Goal: Task Accomplishment & Management: Complete application form

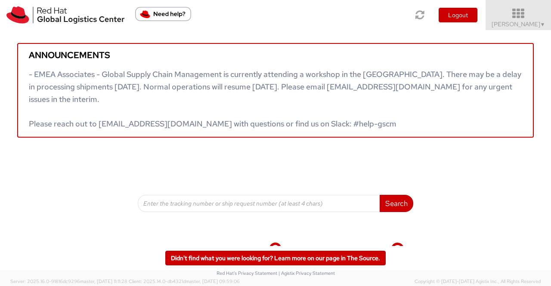
click at [543, 23] on span "▼" at bounding box center [542, 24] width 5 height 7
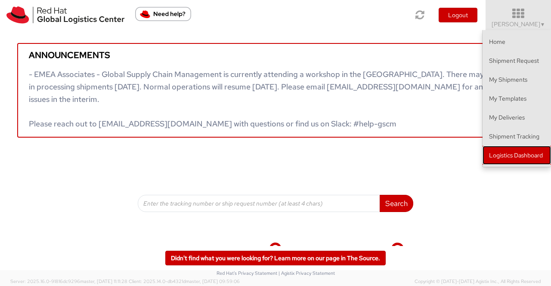
click at [532, 149] on link "Logistics Dashboard" at bounding box center [517, 155] width 68 height 19
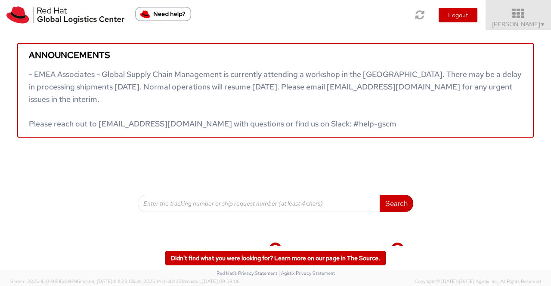
click at [544, 21] on span "▼" at bounding box center [542, 24] width 5 height 7
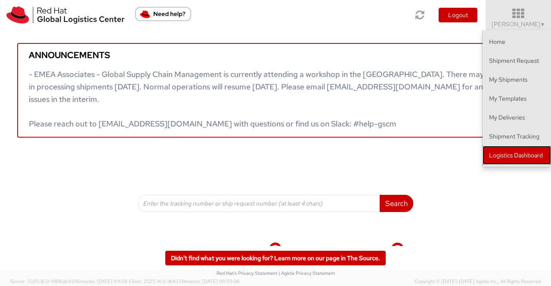
click at [525, 154] on link "Logistics Dashboard" at bounding box center [517, 155] width 68 height 19
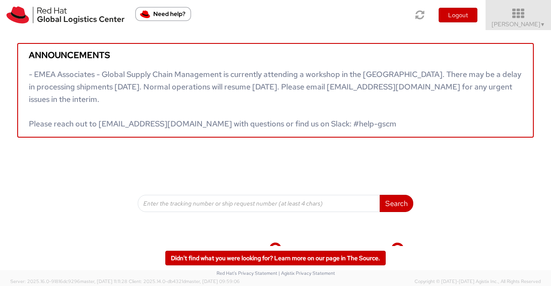
click at [533, 22] on span "Sumitra Hansdah ▼" at bounding box center [519, 24] width 54 height 8
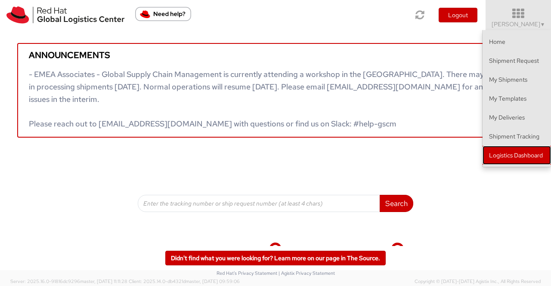
click at [515, 154] on link "Logistics Dashboard" at bounding box center [517, 155] width 68 height 19
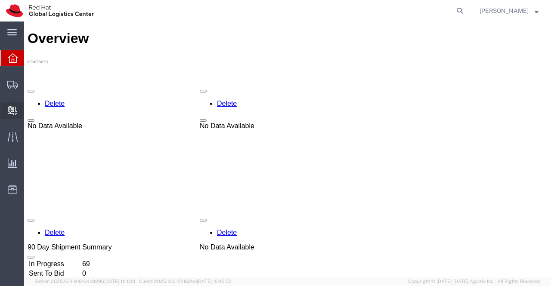
click at [30, 108] on span "Internal Delivery" at bounding box center [27, 110] width 6 height 17
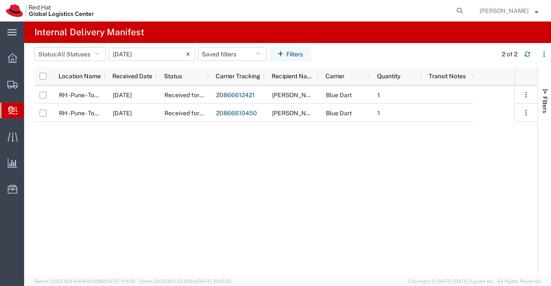
click at [152, 51] on input "08/11/2025 - 08/11/2025" at bounding box center [152, 54] width 86 height 13
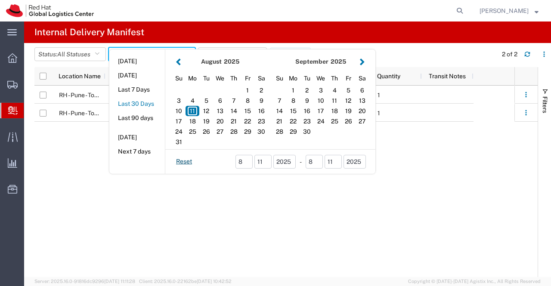
click at [150, 104] on button "Last 30 Days" at bounding box center [137, 103] width 56 height 13
type input "Last 30 Days"
type input "[DATE] - [DATE]"
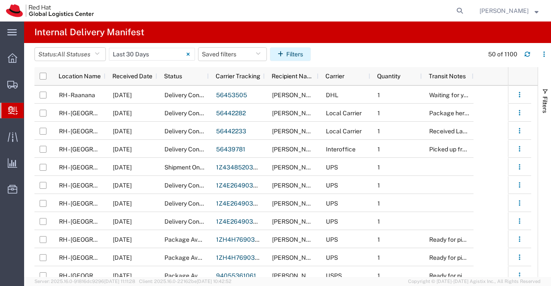
click at [296, 53] on button "Filters" at bounding box center [290, 54] width 41 height 14
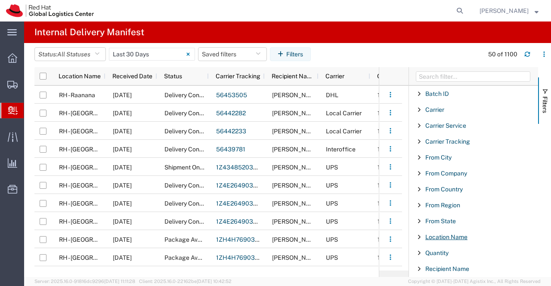
click at [460, 236] on span "Location Name" at bounding box center [446, 237] width 42 height 7
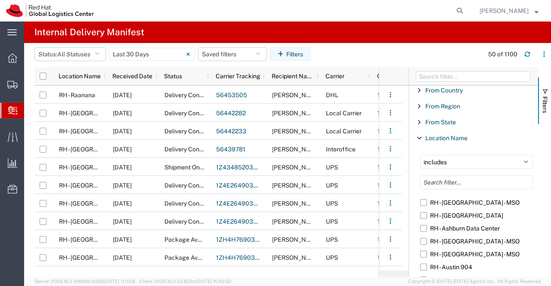
scroll to position [172, 0]
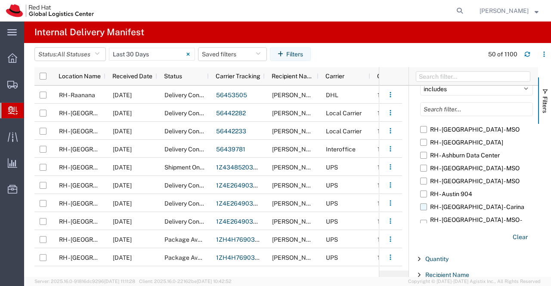
click at [425, 207] on label "RH - [GEOGRAPHIC_DATA] - Carina" at bounding box center [476, 207] width 113 height 13
click at [0, 0] on input "RH - [GEOGRAPHIC_DATA] - Carina" at bounding box center [0, 0] width 0 height 0
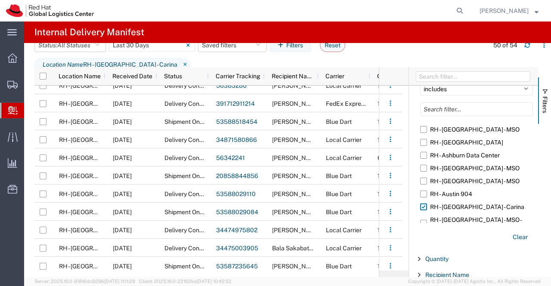
scroll to position [187, 0]
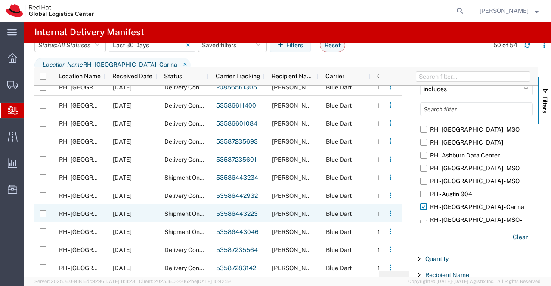
click at [239, 213] on link "53586443223" at bounding box center [237, 214] width 42 height 7
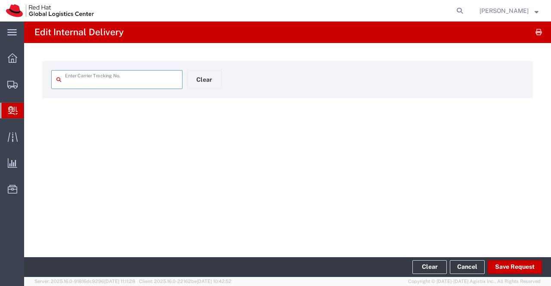
type input "53586443223"
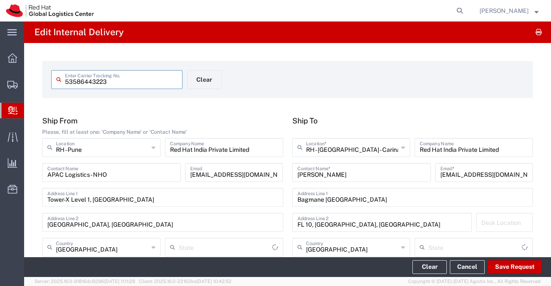
type input "Mahārāshtra"
type input "Your Packaging"
type input "Blue Dart"
type input "Ground"
type input "Karnataka"
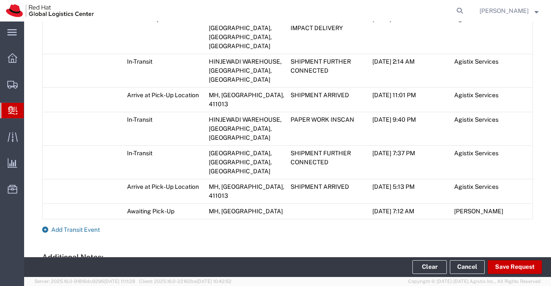
click at [46, 227] on icon at bounding box center [45, 230] width 6 height 6
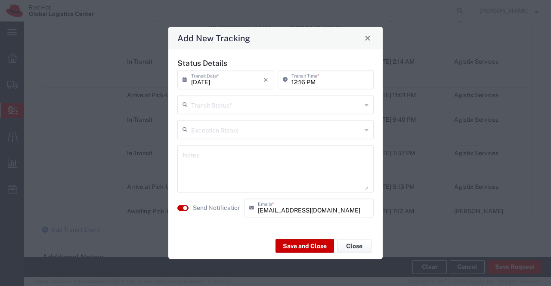
click at [366, 105] on icon at bounding box center [367, 105] width 4 height 14
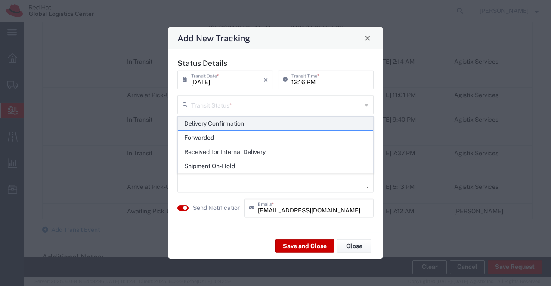
click at [365, 119] on span "Delivery Confirmation" at bounding box center [275, 123] width 195 height 13
type input "Delivery Confirmation"
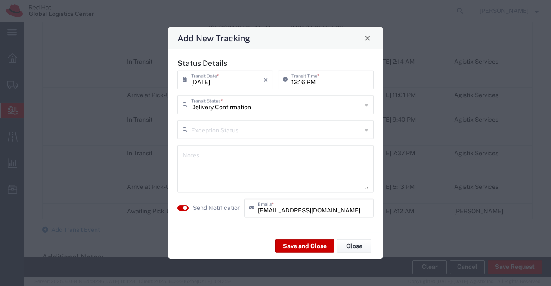
click at [343, 161] on textarea at bounding box center [276, 169] width 186 height 42
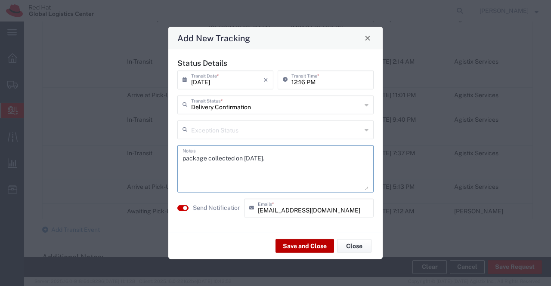
type textarea "package collected on [DATE]."
click at [295, 246] on button "Save and Close" at bounding box center [305, 246] width 59 height 14
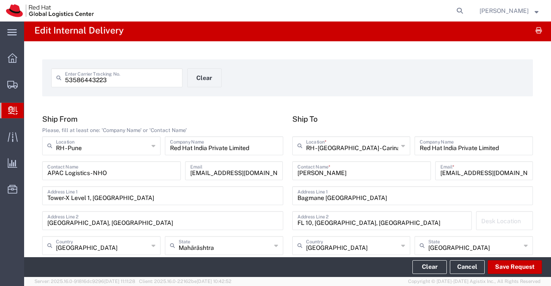
click at [0, 0] on span "Create Delivery" at bounding box center [0, 0] width 0 height 0
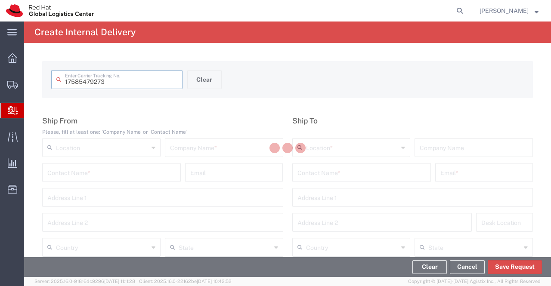
type input "17585479273"
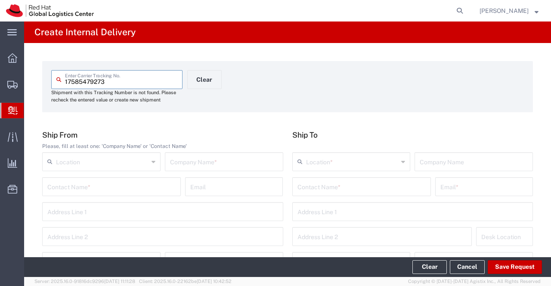
drag, startPoint x: 115, startPoint y: 81, endPoint x: 60, endPoint y: 80, distance: 55.1
click at [60, 80] on div "17585479273 Enter Carrier Tracking No." at bounding box center [116, 79] width 131 height 19
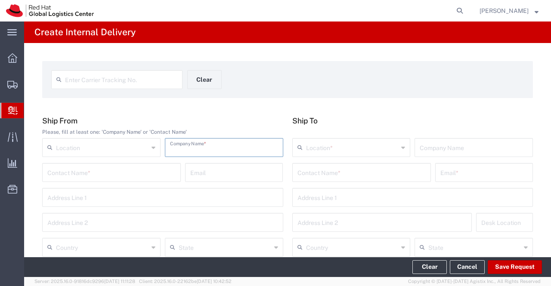
click at [225, 149] on input "text" at bounding box center [224, 147] width 108 height 15
type input "Gift Curry"
click at [175, 195] on input "text" at bounding box center [162, 196] width 231 height 15
type input "New Delhi"
click at [400, 173] on input "text" at bounding box center [362, 171] width 128 height 15
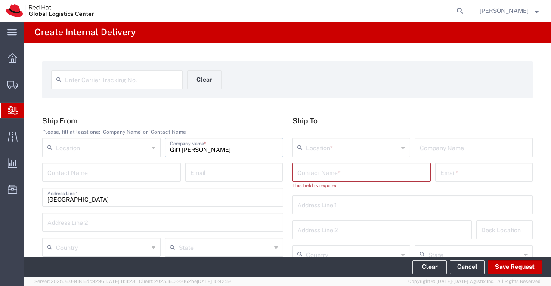
click at [179, 149] on input "Gift Curry" at bounding box center [224, 147] width 108 height 15
type input "Gifts Curry"
click at [404, 174] on input "text" at bounding box center [362, 171] width 128 height 15
paste input "[PERSON_NAME]"
type input "[PERSON_NAME]"
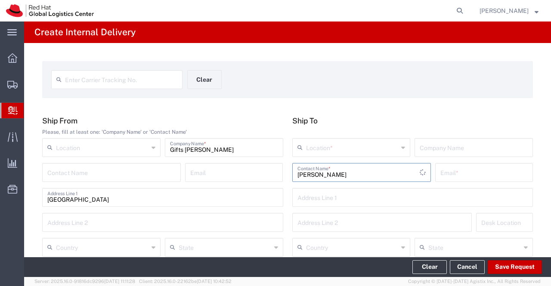
click at [401, 147] on icon at bounding box center [403, 148] width 4 height 14
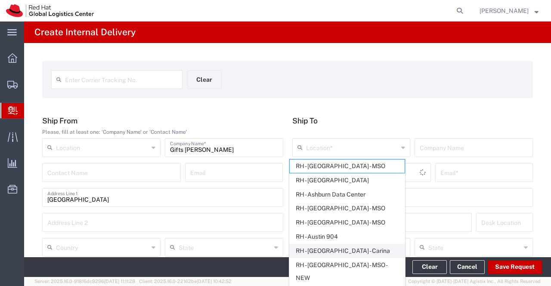
click at [350, 248] on span "RH - [GEOGRAPHIC_DATA] - Carina" at bounding box center [347, 251] width 115 height 13
type input "RH - [GEOGRAPHIC_DATA] - Carina"
type input "Red Hat India Private Limited"
type input "Bagmane Constellation Business Park"
type input "FL 10, East Tower, Carina Building"
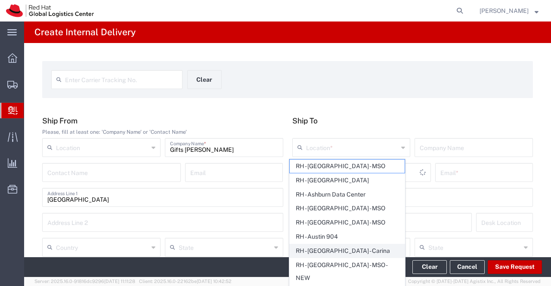
type input "India"
type input "BANGALORE"
type input "560037"
type input "918067935000"
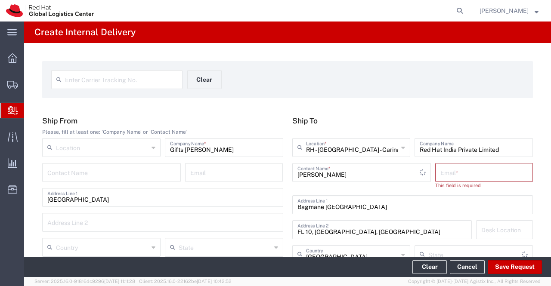
type input "Karnataka"
click at [505, 172] on input "text" at bounding box center [483, 171] width 87 height 15
paste input "sgnanapr@redhat.com"
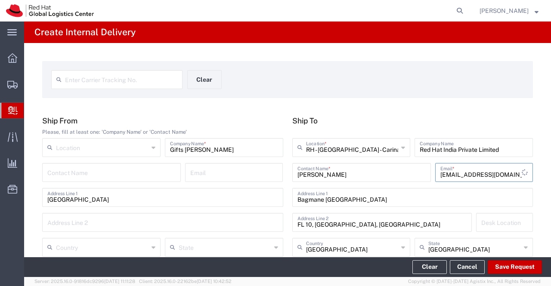
type input "sgnanapr@redhat.com"
click at [409, 78] on div "Enter Carrier Tracking No. Clear" at bounding box center [288, 82] width 482 height 25
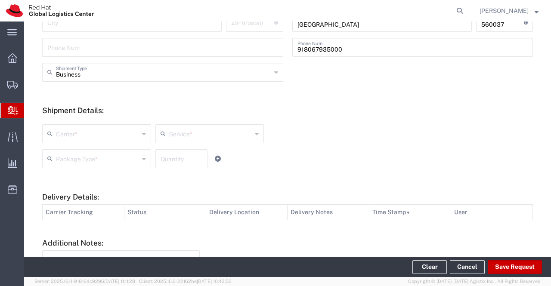
scroll to position [258, 0]
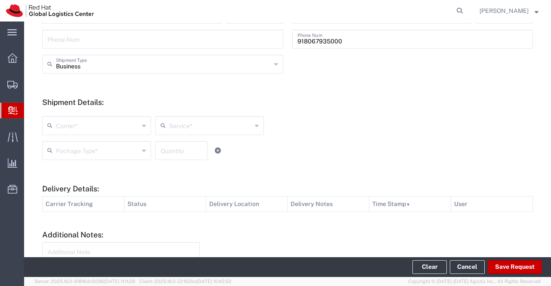
click at [142, 126] on icon at bounding box center [144, 126] width 4 height 14
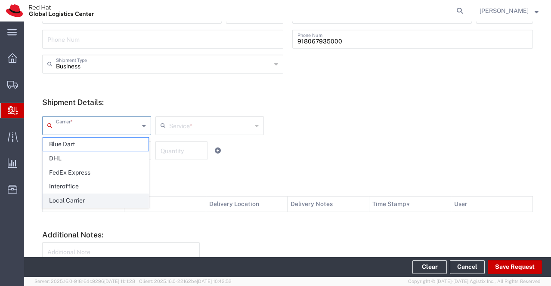
click at [110, 203] on span "Local Carrier" at bounding box center [95, 200] width 105 height 13
type input "Local Carrier"
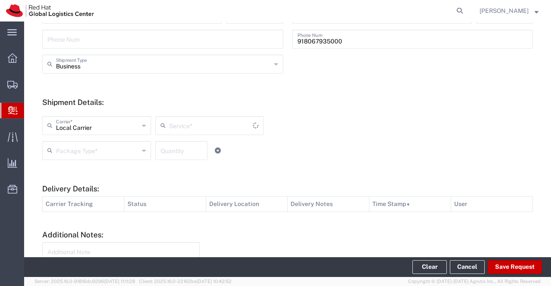
type input "Local_Ground"
click at [142, 152] on icon at bounding box center [144, 151] width 4 height 14
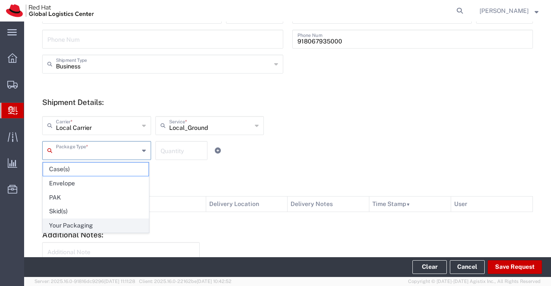
click at [127, 226] on span "Your Packaging" at bounding box center [95, 225] width 105 height 13
type input "Your Packaging"
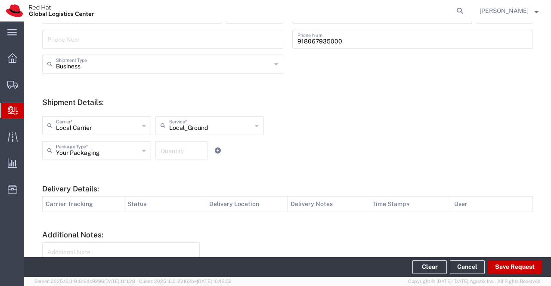
click at [181, 148] on input "number" at bounding box center [182, 150] width 42 height 15
type input "1"
click at [354, 140] on div "Local Carrier Carrier * Blue Dart DHL FedEx Express Interoffice Local Carrier L…" at bounding box center [209, 128] width 339 height 25
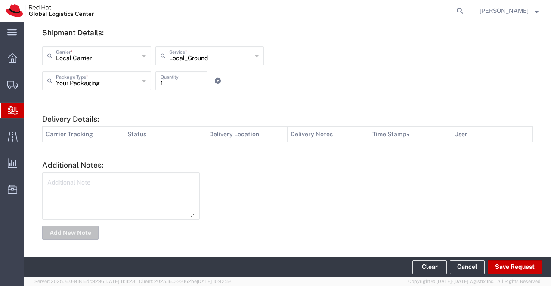
scroll to position [329, 0]
click at [519, 267] on button "Save Request" at bounding box center [515, 267] width 54 height 14
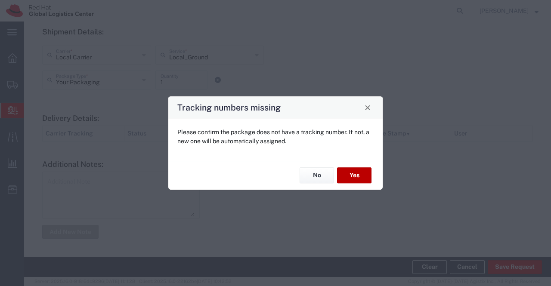
drag, startPoint x: 350, startPoint y: 174, endPoint x: 355, endPoint y: 181, distance: 8.4
click at [352, 179] on button "Yes" at bounding box center [354, 176] width 34 height 16
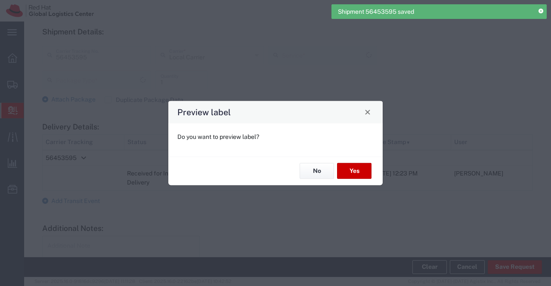
type input "Local_Ground"
type input "Your Packaging"
click at [313, 171] on button "No" at bounding box center [317, 171] width 34 height 16
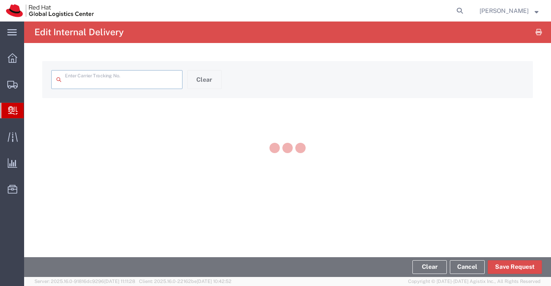
type input "56453595"
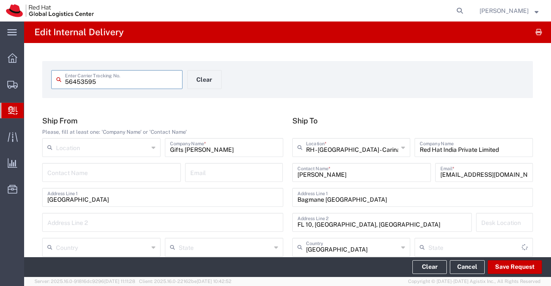
type input "Your Packaging"
type input "Local_Ground"
type input "Karnataka"
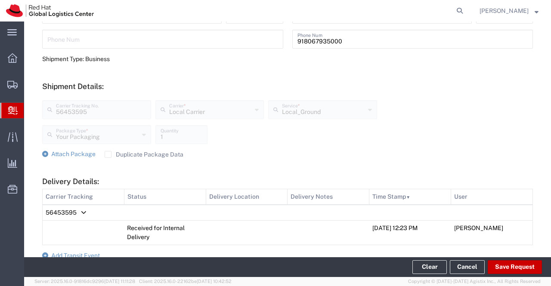
scroll to position [377, 0]
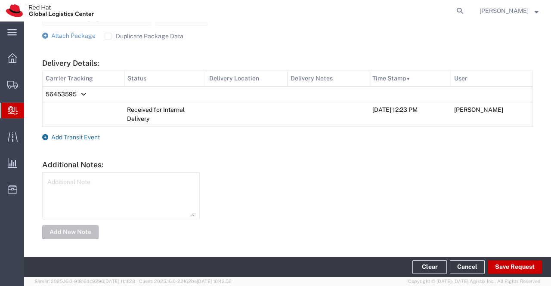
click at [46, 138] on icon at bounding box center [45, 137] width 6 height 6
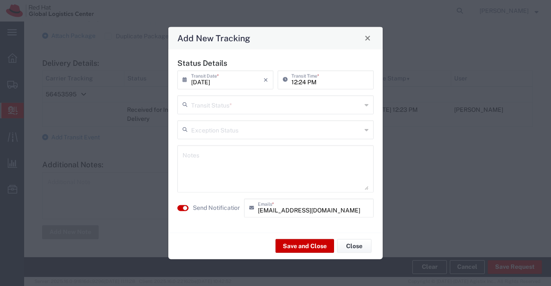
click at [367, 106] on icon at bounding box center [367, 105] width 4 height 14
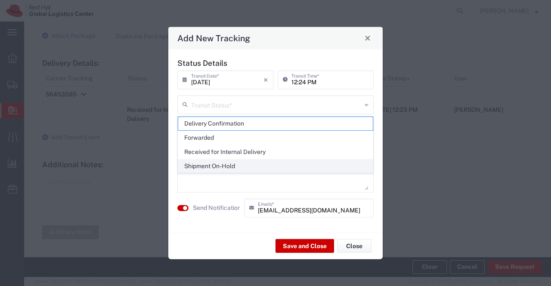
click at [338, 164] on span "Shipment On-Hold" at bounding box center [275, 166] width 195 height 13
type input "Shipment On-Hold"
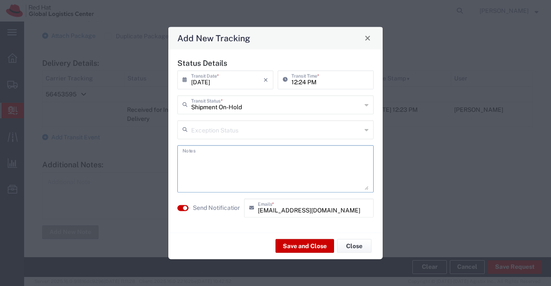
click at [338, 164] on textarea at bounding box center [276, 169] width 186 height 42
type textarea "package received on 11th Aug 2025."
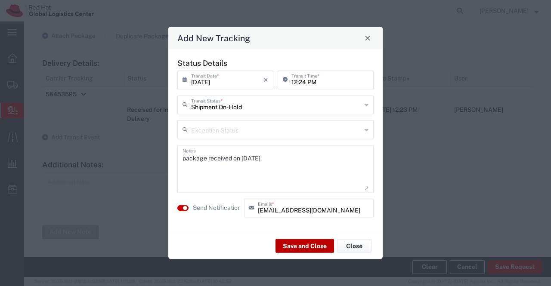
click at [315, 246] on button "Save and Close" at bounding box center [305, 246] width 59 height 14
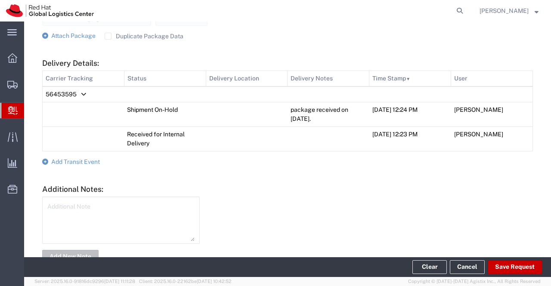
click at [44, 161] on icon at bounding box center [45, 162] width 6 height 6
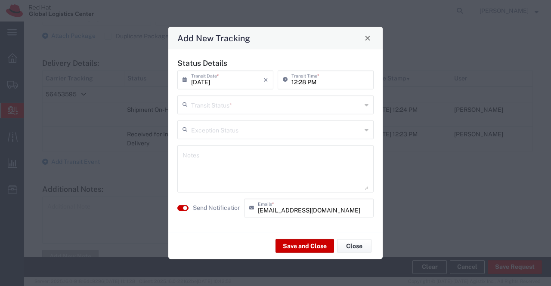
click at [367, 106] on icon at bounding box center [367, 105] width 4 height 14
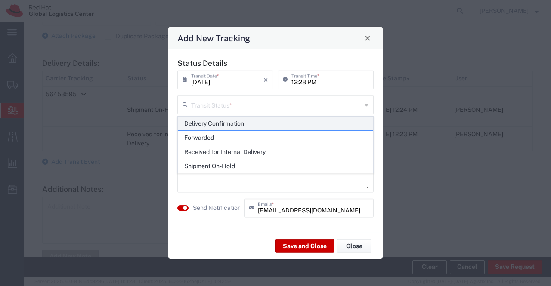
click at [361, 123] on span "Delivery Confirmation" at bounding box center [275, 123] width 195 height 13
type input "Delivery Confirmation"
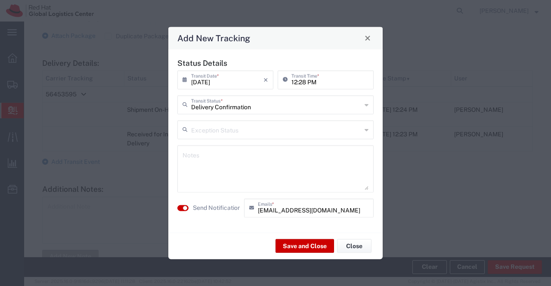
click at [293, 159] on textarea at bounding box center [276, 169] width 186 height 42
paste textarea "package collected on [DATE]."
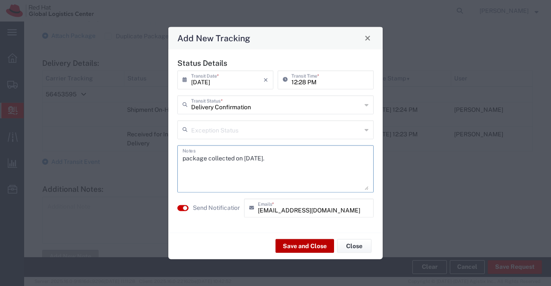
type textarea "package collected on [DATE]."
click at [297, 244] on button "Save and Close" at bounding box center [305, 246] width 59 height 14
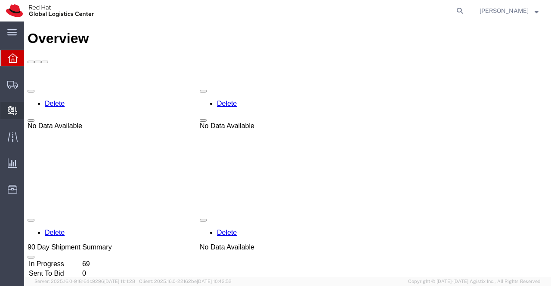
click at [0, 0] on span "Create Delivery" at bounding box center [0, 0] width 0 height 0
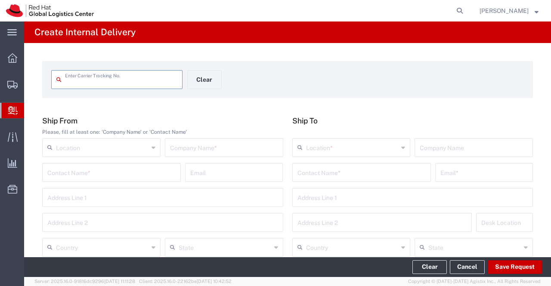
click at [237, 150] on input "text" at bounding box center [224, 147] width 108 height 15
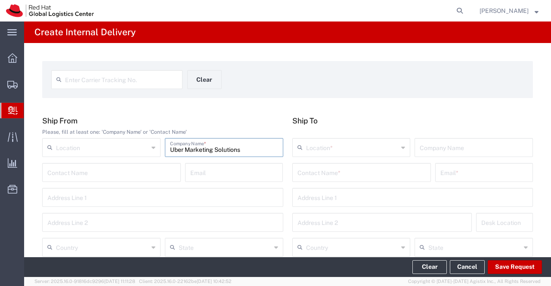
type input "Uber Marketing Solutions"
click at [105, 201] on input "text" at bounding box center [162, 196] width 231 height 15
type input "#462, 1st Main, Anand Nagar,"
click at [69, 223] on input "text" at bounding box center [162, 221] width 231 height 15
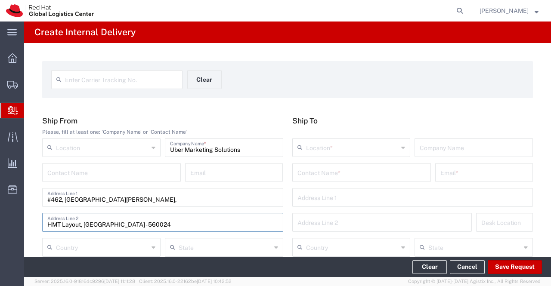
type input "HMT Layout, Bangalore - 560024"
click at [337, 172] on input "text" at bounding box center [362, 171] width 128 height 15
type input "[PERSON_NAME]"
click at [401, 149] on icon at bounding box center [403, 148] width 4 height 14
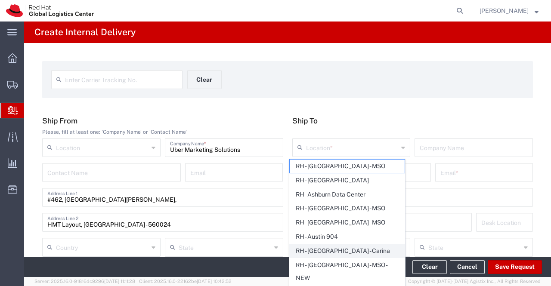
click at [370, 247] on span "RH - [GEOGRAPHIC_DATA] - Carina" at bounding box center [347, 251] width 115 height 13
type input "RH - [GEOGRAPHIC_DATA] - Carina"
type input "Red Hat India Private Limited"
type input "Bagmane Constellation Business Park"
type input "FL 10, East Tower, Carina Building"
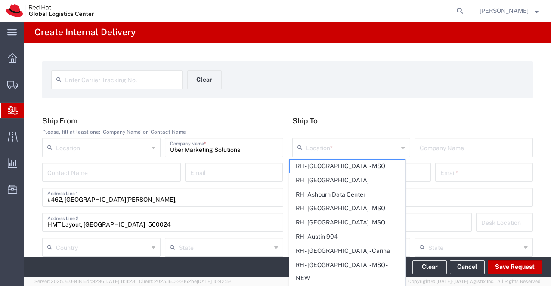
type input "India"
type input "BANGALORE"
type input "560037"
type input "918067935000"
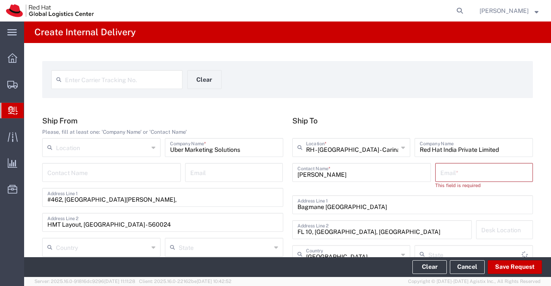
type input "Karnataka"
click at [469, 174] on input "text" at bounding box center [483, 171] width 87 height 15
paste input "milsharm@redhat.com"
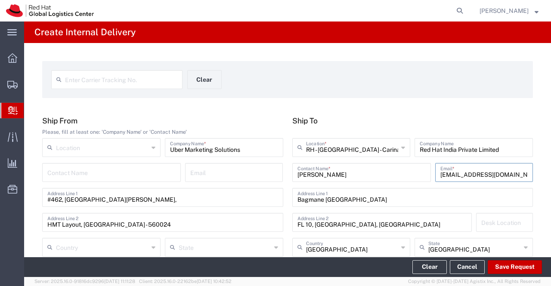
type input "milsharm@redhat.com"
click at [411, 90] on div "Enter Carrier Tracking No. Clear" at bounding box center [288, 82] width 482 height 25
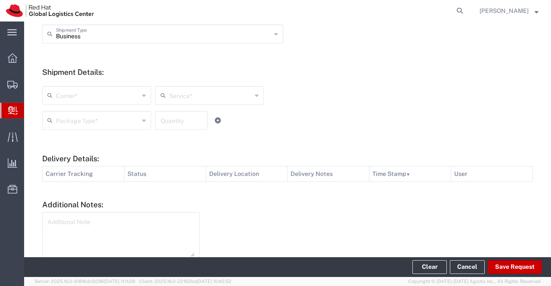
scroll to position [301, 0]
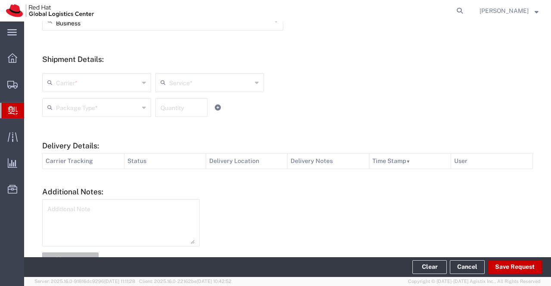
click at [143, 81] on icon at bounding box center [144, 83] width 4 height 14
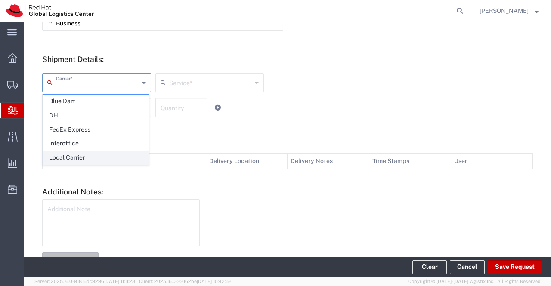
click at [112, 156] on span "Local Carrier" at bounding box center [95, 157] width 105 height 13
type input "Local Carrier"
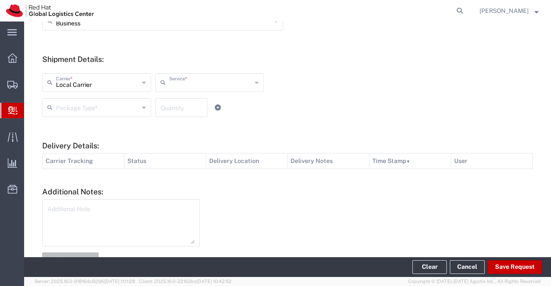
type input "Local_Ground"
click at [142, 108] on icon at bounding box center [144, 108] width 4 height 14
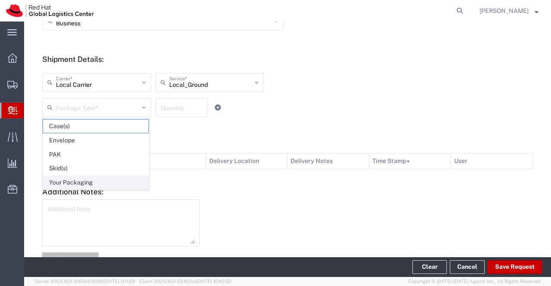
click at [111, 179] on span "Your Packaging" at bounding box center [95, 182] width 105 height 13
type input "Your Packaging"
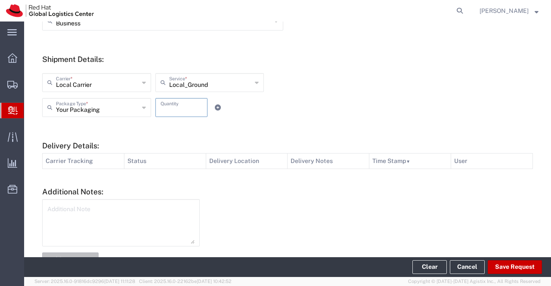
click at [183, 108] on input "number" at bounding box center [182, 106] width 42 height 15
type input "1"
click at [406, 115] on agx-internal-delivery-shipment "Local Carrier Carrier * Blue Dart DHL FedEx Express Interoffice Local Carrier L…" at bounding box center [225, 98] width 375 height 50
click at [530, 269] on button "Save Request" at bounding box center [515, 267] width 54 height 14
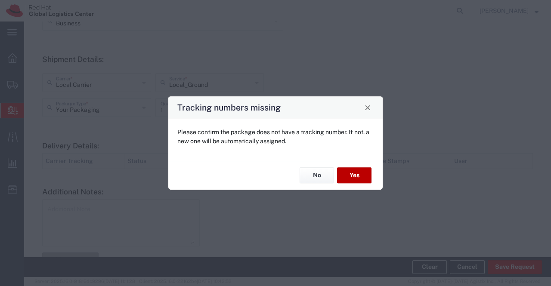
click at [363, 175] on button "Yes" at bounding box center [354, 176] width 34 height 16
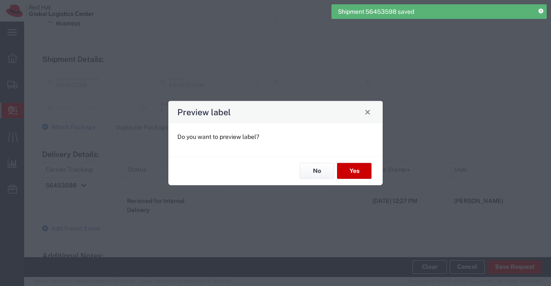
type input "Your Packaging"
type input "Local_Ground"
click at [314, 173] on button "No" at bounding box center [317, 171] width 34 height 16
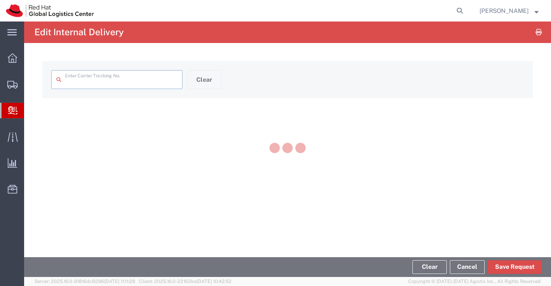
type input "56453598"
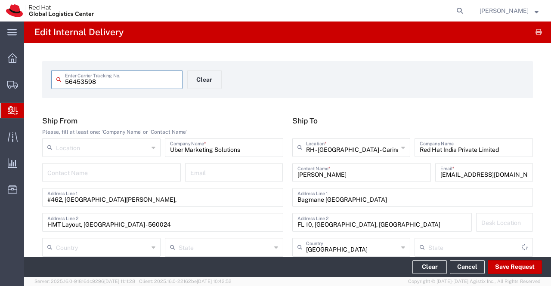
type input "Your Packaging"
type input "Local_Ground"
type input "Karnataka"
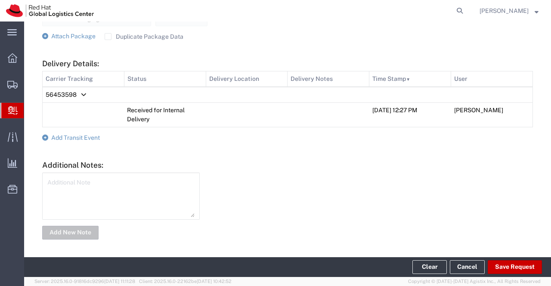
scroll to position [377, 0]
click at [44, 137] on icon at bounding box center [45, 137] width 6 height 6
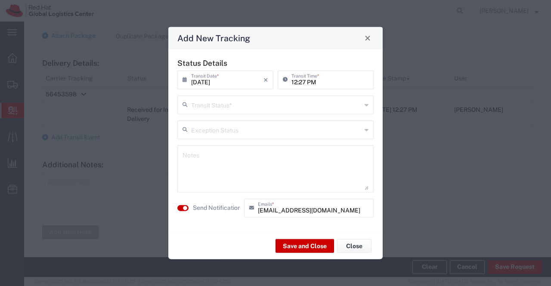
click at [368, 105] on icon at bounding box center [367, 105] width 4 height 14
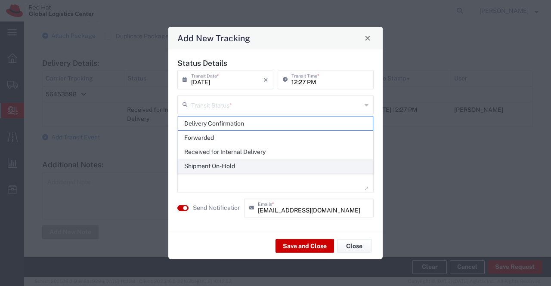
click at [323, 166] on span "Shipment On-Hold" at bounding box center [275, 166] width 195 height 13
type input "Shipment On-Hold"
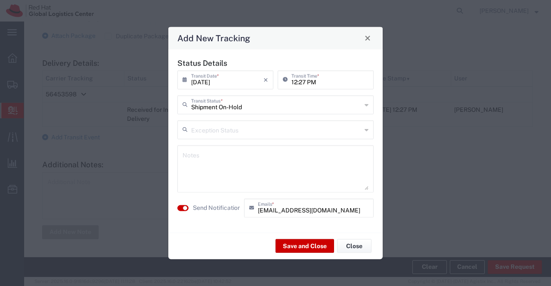
click at [323, 166] on textarea at bounding box center [276, 169] width 186 height 42
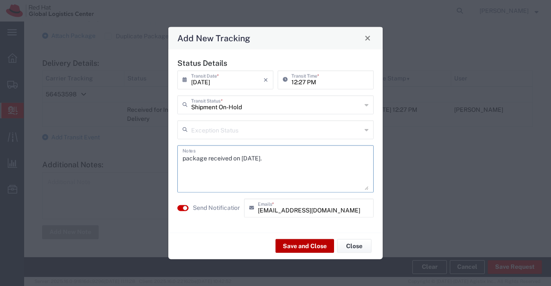
type textarea "package received on 11th Aug 2025."
click at [291, 245] on button "Save and Close" at bounding box center [305, 246] width 59 height 14
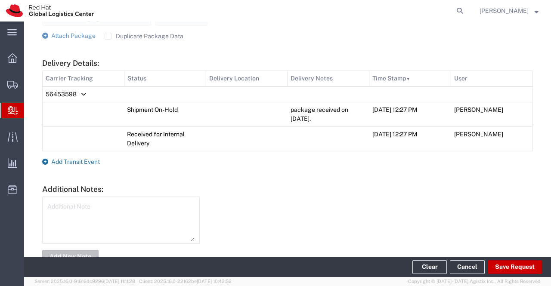
click at [43, 161] on icon at bounding box center [45, 162] width 6 height 6
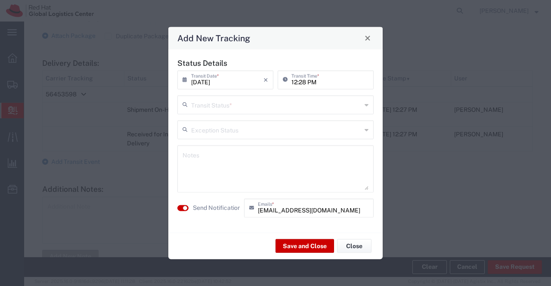
click at [366, 107] on icon at bounding box center [367, 105] width 4 height 14
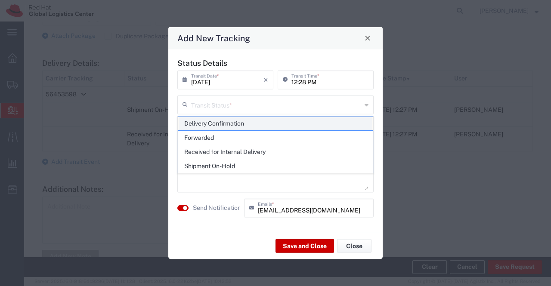
click at [352, 123] on span "Delivery Confirmation" at bounding box center [275, 123] width 195 height 13
type input "Delivery Confirmation"
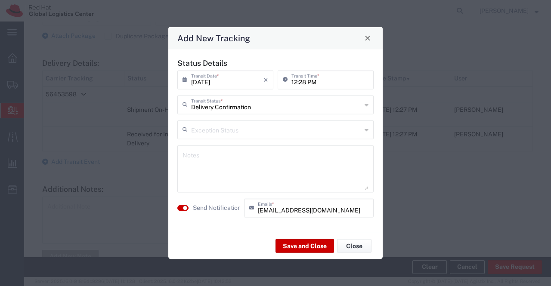
click at [264, 163] on textarea at bounding box center [276, 169] width 186 height 42
drag, startPoint x: 294, startPoint y: 162, endPoint x: 180, endPoint y: 152, distance: 114.1
click at [180, 152] on div "package collected on 11th Aug 2025. Notes" at bounding box center [275, 168] width 196 height 47
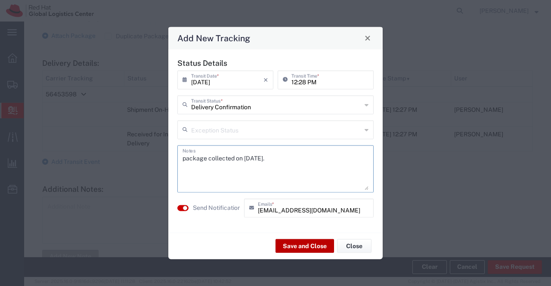
type textarea "package collected on [DATE]."
click at [315, 246] on button "Save and Close" at bounding box center [305, 246] width 59 height 14
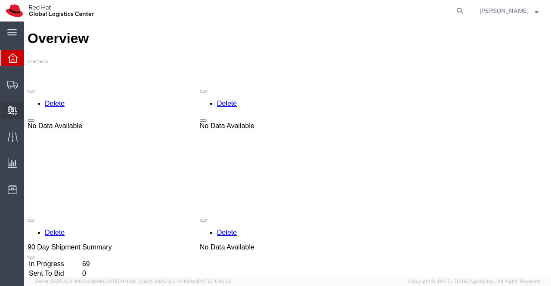
click at [30, 110] on span "Internal Delivery" at bounding box center [27, 110] width 6 height 17
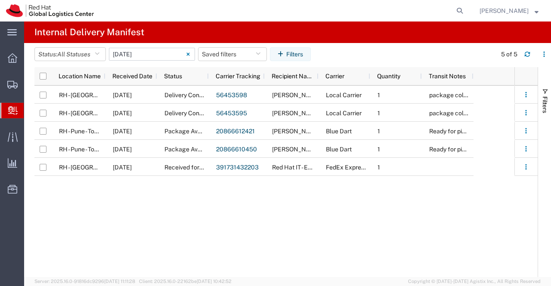
click at [153, 54] on input "[DATE] - [DATE]" at bounding box center [152, 54] width 86 height 13
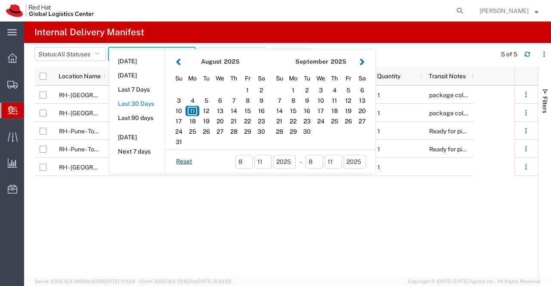
click at [146, 105] on button "Last 30 Days" at bounding box center [137, 103] width 56 height 13
type input "Last 30 Days"
type input "[DATE] - [DATE]"
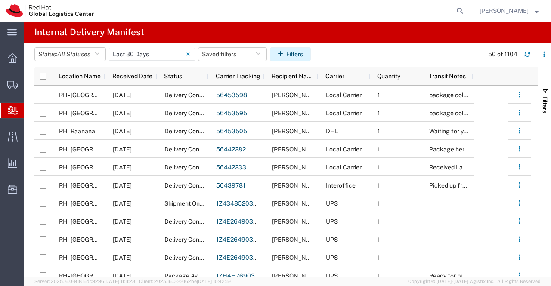
click at [295, 54] on button "Filters" at bounding box center [290, 54] width 41 height 14
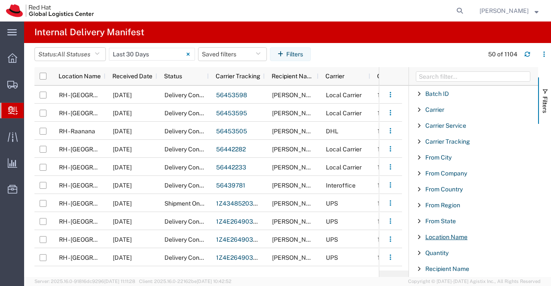
click at [453, 236] on span "Location Name" at bounding box center [446, 237] width 42 height 7
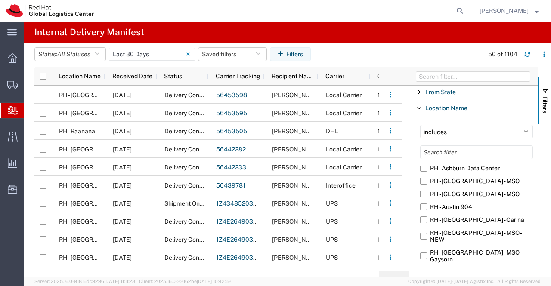
scroll to position [43, 0]
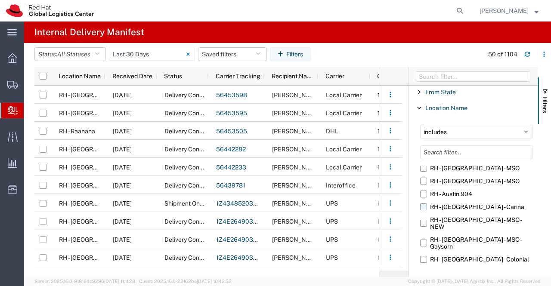
click at [486, 207] on label "RH - [GEOGRAPHIC_DATA] - Carina" at bounding box center [476, 207] width 113 height 13
click at [0, 0] on input "RH - [GEOGRAPHIC_DATA] - Carina" at bounding box center [0, 0] width 0 height 0
